Goal: Transaction & Acquisition: Purchase product/service

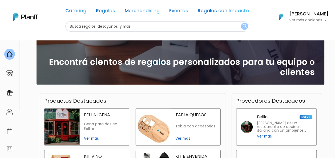
scroll to position [89, 0]
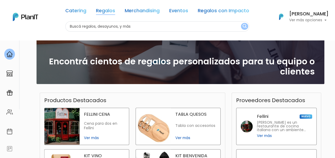
click at [112, 9] on link "Regalos" at bounding box center [105, 12] width 19 height 6
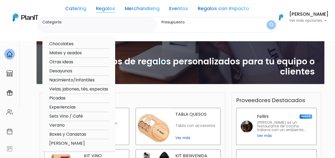
click at [72, 70] on option "Desayunos" at bounding box center [79, 71] width 60 height 7
type input "Desayunos"
type input "$0 - $1000"
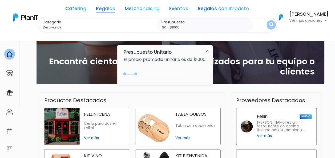
click at [186, 62] on p "El precio promedio unitario es de $1000." at bounding box center [165, 60] width 83 height 4
click at [271, 22] on button "submit" at bounding box center [270, 24] width 9 height 9
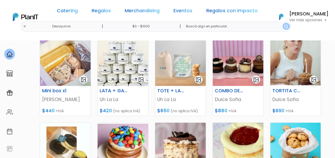
scroll to position [165, 0]
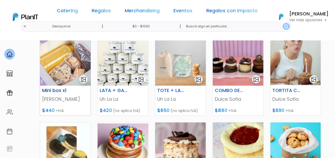
click at [60, 59] on img at bounding box center [65, 62] width 51 height 47
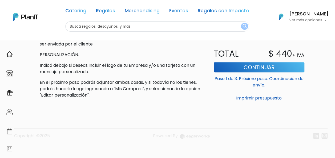
scroll to position [226, 0]
click at [239, 70] on button "Continuar" at bounding box center [259, 67] width 91 height 10
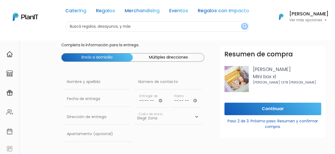
scroll to position [16, 0]
click at [160, 100] on input "time" at bounding box center [151, 99] width 30 height 16
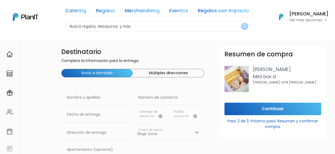
scroll to position [0, 0]
click at [146, 107] on div "Número de contacto" at bounding box center [168, 99] width 67 height 17
click at [144, 95] on input "text" at bounding box center [168, 98] width 67 height 15
click at [108, 96] on input "text" at bounding box center [96, 98] width 67 height 15
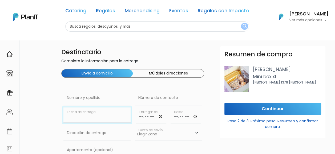
click at [93, 115] on input "text" at bounding box center [96, 115] width 67 height 15
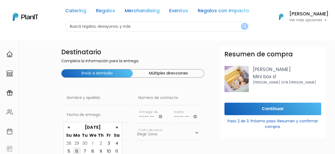
click at [77, 150] on td "6" at bounding box center [77, 152] width 8 height 8
type input "06/10/2025"
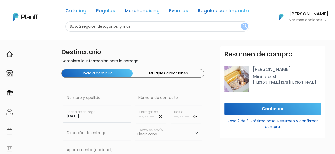
click at [156, 116] on input "time" at bounding box center [151, 116] width 30 height 16
click at [159, 116] on input "time" at bounding box center [151, 116] width 30 height 16
type input "09:15"
click at [191, 115] on input "time" at bounding box center [185, 116] width 30 height 16
click at [194, 115] on input "time" at bounding box center [185, 116] width 30 height 16
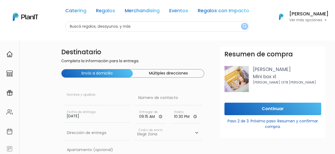
type input "22:30"
click at [101, 100] on input "text" at bounding box center [96, 98] width 67 height 15
type input "Arcsona Uruguay SAS"
type input "099881942"
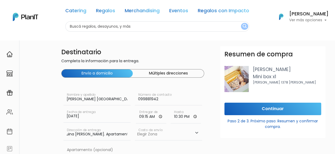
scroll to position [0, 72]
drag, startPoint x: 66, startPoint y: 134, endPoint x: 143, endPoint y: 136, distance: 76.5
type input "Luis Al"
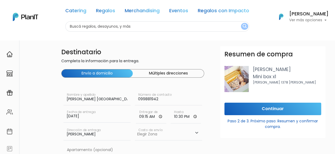
click at [149, 132] on select "Elegir Zona Zona américa- $600 Oficina- $0 Montevideo- $250" at bounding box center [168, 133] width 67 height 15
select select "10"
click at [135, 126] on select "Elegir Zona Zona américa- $600 Oficina- $0 Montevideo- $250" at bounding box center [168, 133] width 67 height 15
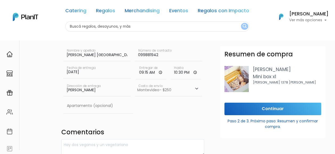
scroll to position [44, 0]
click at [95, 93] on input "Luis Al" at bounding box center [96, 88] width 67 height 15
type input "Luis Alberto de Herrera 1248"
click at [107, 105] on input "text" at bounding box center [97, 105] width 69 height 15
type input "w"
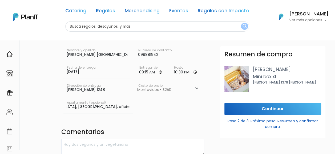
scroll to position [0, 29]
type input "World Trade Center, torre 3, oficina 1374 (Arcsona)"
click at [106, 143] on textarea at bounding box center [132, 147] width 143 height 17
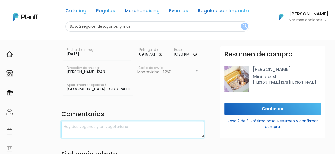
scroll to position [63, 0]
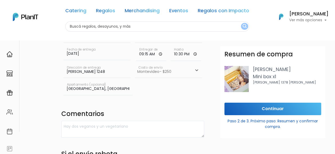
click at [162, 72] on select "Elegir Zona Zona américa- $600 Oficina- $0 Montevideo- $250" at bounding box center [168, 70] width 67 height 15
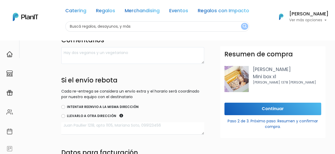
scroll to position [137, 0]
click at [62, 106] on input "Intentar reenvio a la misma dirección" at bounding box center [63, 107] width 4 height 4
radio input "true"
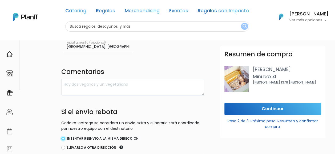
scroll to position [104, 0]
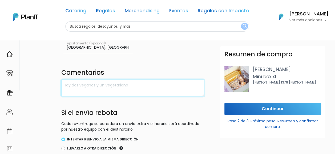
click at [104, 88] on textarea at bounding box center [132, 88] width 143 height 17
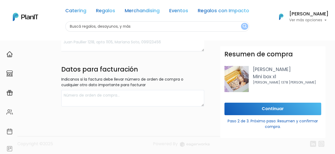
scroll to position [220, 0]
type textarea "Por favor, al llegar llamar al 099881942 y bajo a recibir el pedido a recepción…"
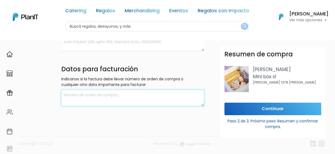
click at [104, 93] on textarea at bounding box center [132, 98] width 143 height 17
paste textarea "RUT: 219609340011 Razón Social: ARCSONA URUGUAY SAS Luis Alberto de Herrera 124…"
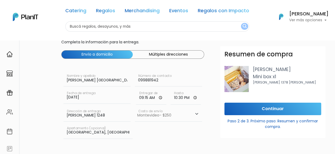
scroll to position [0, 0]
type textarea "RUT: 219609340011 Razón Social: ARCSONA URUGUAY SAS Luis Alberto de Herrera 124…"
click at [196, 97] on input "22:30" at bounding box center [185, 97] width 30 height 16
type input "10:00"
click at [274, 29] on div "Catering Regalos Merchandising Eventos Regalos con Impacto Catering Regalos Mer…" at bounding box center [167, 17] width 335 height 30
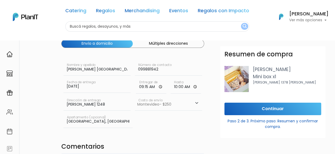
scroll to position [30, 0]
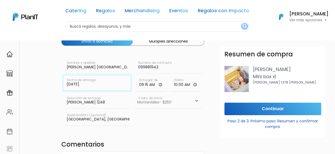
click at [100, 83] on input "06/10/2025" at bounding box center [96, 83] width 67 height 15
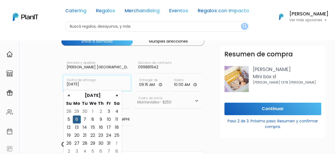
scroll to position [32, 0]
click at [100, 83] on input "06/10/2025" at bounding box center [96, 82] width 67 height 15
click at [29, 99] on div "Destinatario Completa la información para la entrega. Envío a domicilio Múltipl…" at bounding box center [167, 146] width 335 height 303
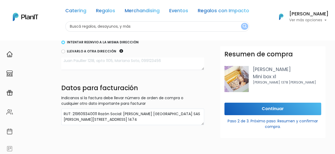
scroll to position [220, 0]
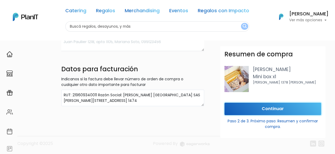
click at [239, 108] on input "Continuar" at bounding box center [272, 109] width 97 height 13
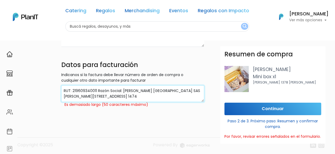
scroll to position [6, 0]
drag, startPoint x: 114, startPoint y: 95, endPoint x: 126, endPoint y: 101, distance: 13.3
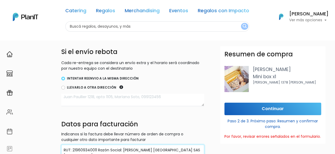
scroll to position [166, 0]
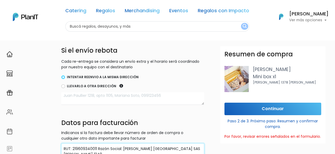
type textarea "RUT: 219609340011 Razón Social: ARCSONA URUGUAY SAS Luis Alberto de Herrera 1248"
click at [256, 108] on input "Continuar" at bounding box center [272, 109] width 97 height 13
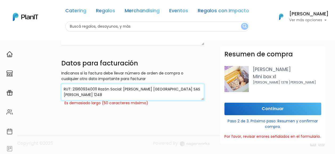
click at [125, 95] on textarea "RUT: 219609340011 Razón Social: ARCSONA URUGUAY SAS Luis Alberto de Herrera 1248" at bounding box center [132, 92] width 143 height 17
drag, startPoint x: 124, startPoint y: 95, endPoint x: 57, endPoint y: 95, distance: 66.6
type textarea "RUT: 219609340011 Razón Social: ARCSONA URUGUAY SAS"
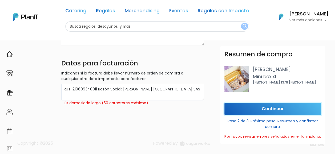
click at [241, 108] on input "Continuar" at bounding box center [272, 109] width 97 height 13
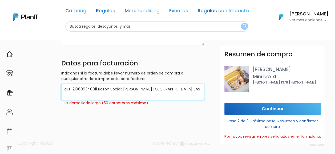
drag, startPoint x: 176, startPoint y: 87, endPoint x: 35, endPoint y: 91, distance: 140.4
click at [168, 87] on textarea "RUT: 219609340011 Razón Social: ARCSONA URUGUAY SAS" at bounding box center [132, 92] width 143 height 17
drag, startPoint x: 122, startPoint y: 88, endPoint x: 97, endPoint y: 90, distance: 24.5
click at [97, 90] on textarea "RUT: 219609340011 Razón Social: ARCSONA URUGUAY SAS" at bounding box center [132, 92] width 143 height 17
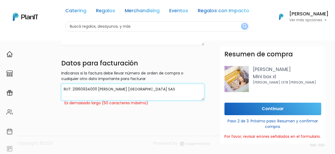
type textarea "RUT: 219609340011 ARCSONA URUGUAY SAS"
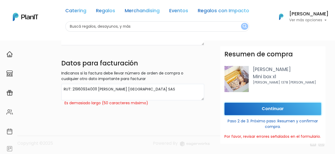
click at [243, 110] on input "Continuar" at bounding box center [272, 109] width 97 height 13
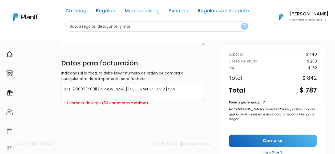
scroll to position [86, 0]
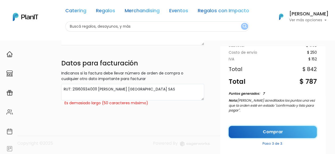
click at [258, 128] on link "Comprar" at bounding box center [273, 132] width 88 height 13
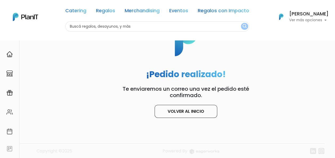
scroll to position [40, 0]
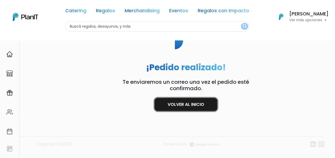
click at [203, 102] on link "Volver al inicio" at bounding box center [185, 104] width 63 height 13
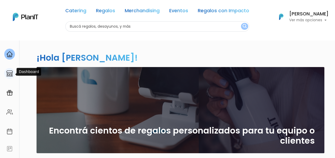
click at [8, 74] on img at bounding box center [9, 73] width 6 height 6
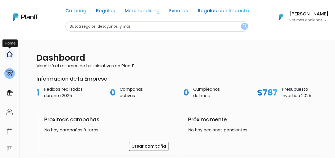
click at [11, 51] on img at bounding box center [9, 54] width 6 height 6
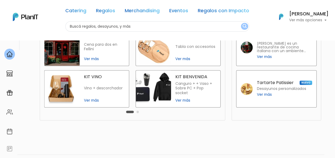
scroll to position [164, 0]
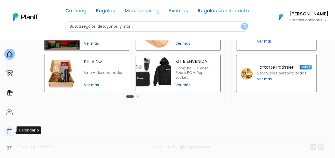
click at [8, 132] on img at bounding box center [9, 131] width 6 height 6
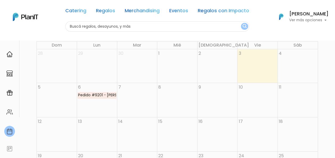
scroll to position [82, 0]
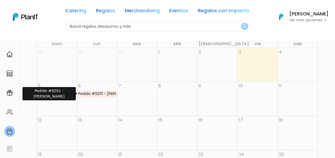
click at [103, 94] on div "Pedido #9201 - Mariana Dibello" at bounding box center [97, 94] width 38 height 6
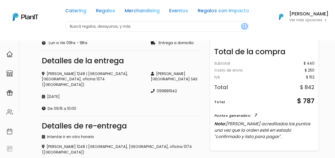
scroll to position [133, 0]
